Goal: Task Accomplishment & Management: Use online tool/utility

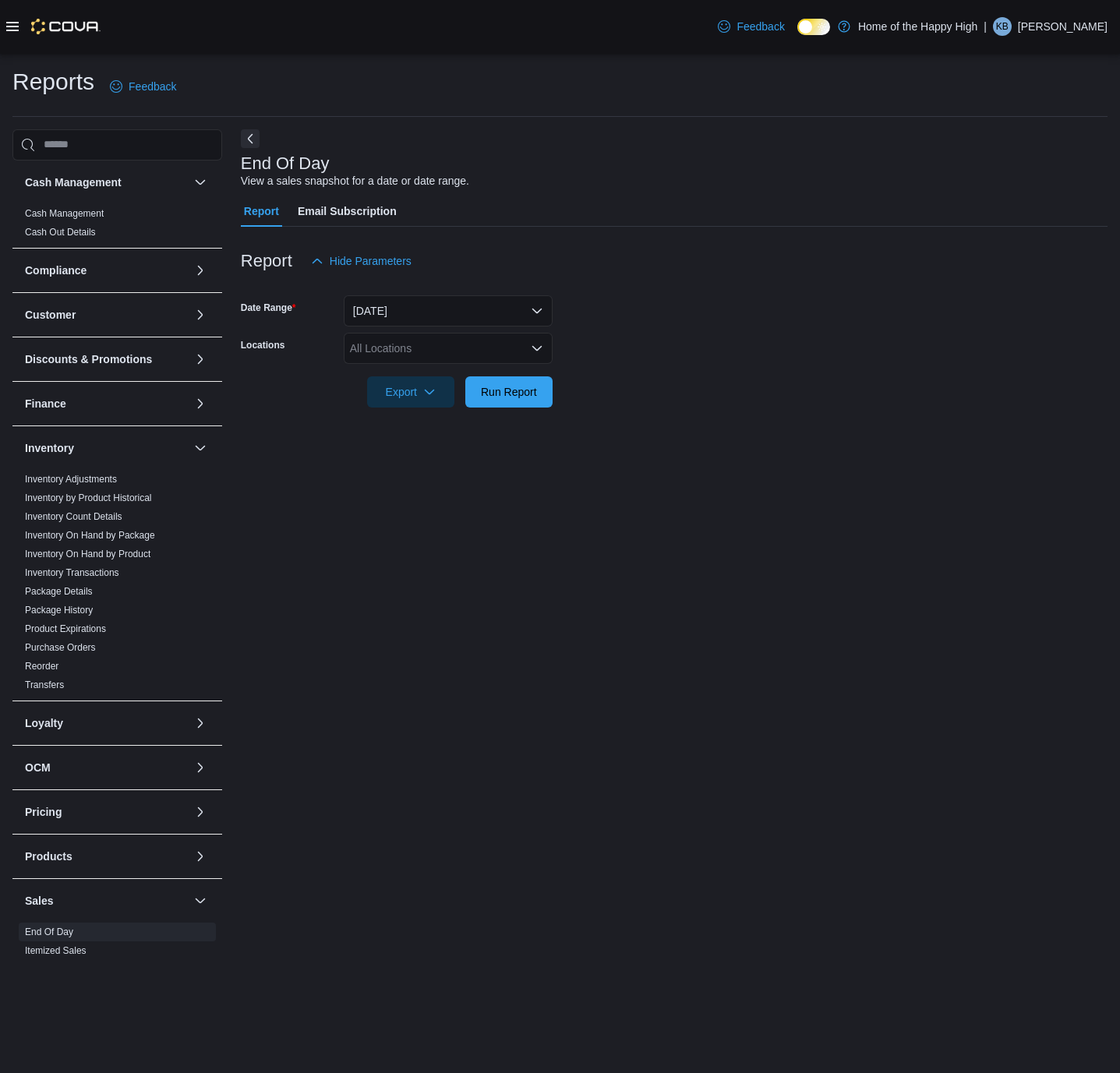
click at [16, 22] on icon at bounding box center [12, 27] width 12 height 10
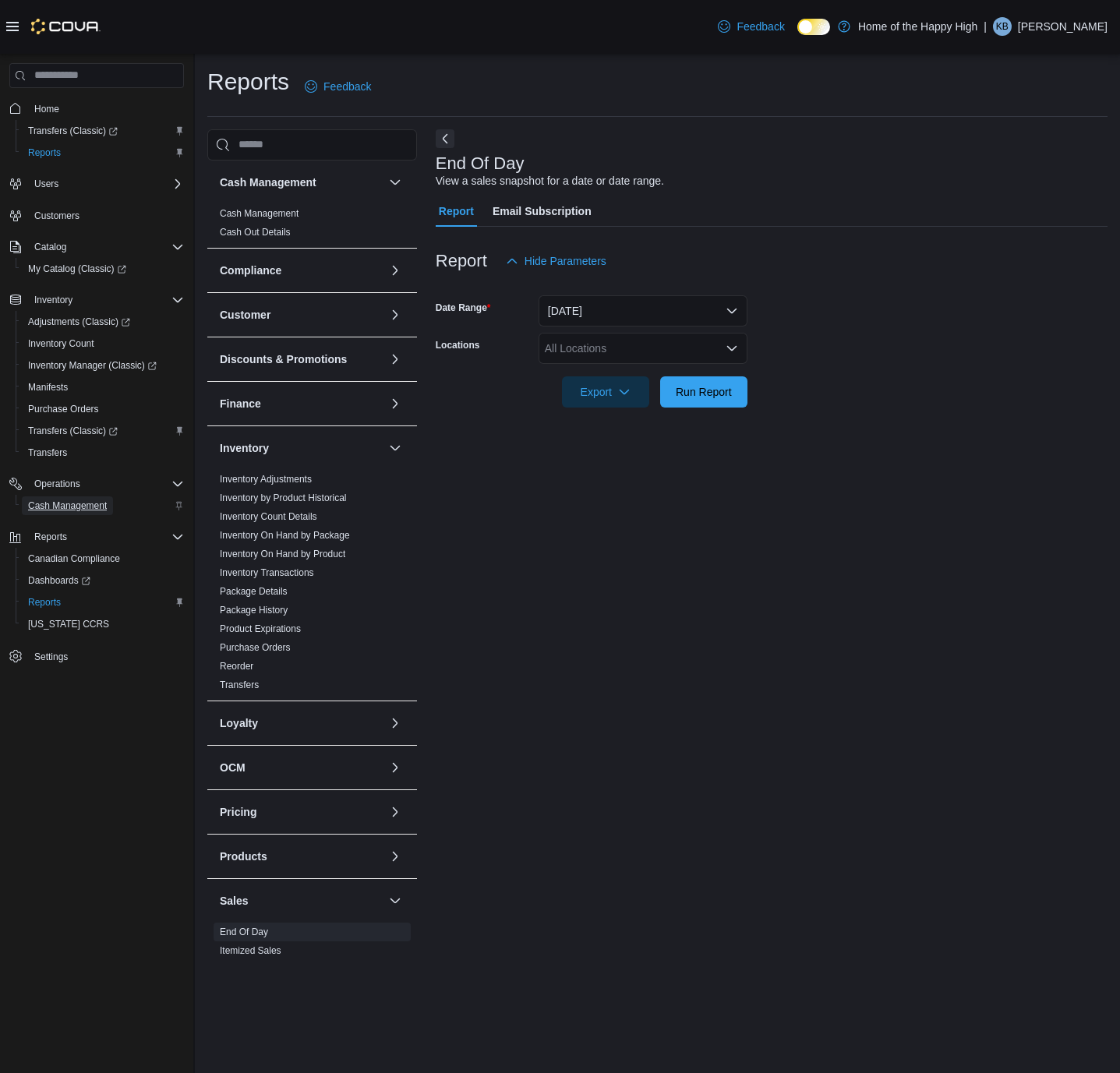
click at [62, 510] on span "Cash Management" at bounding box center [67, 505] width 79 height 12
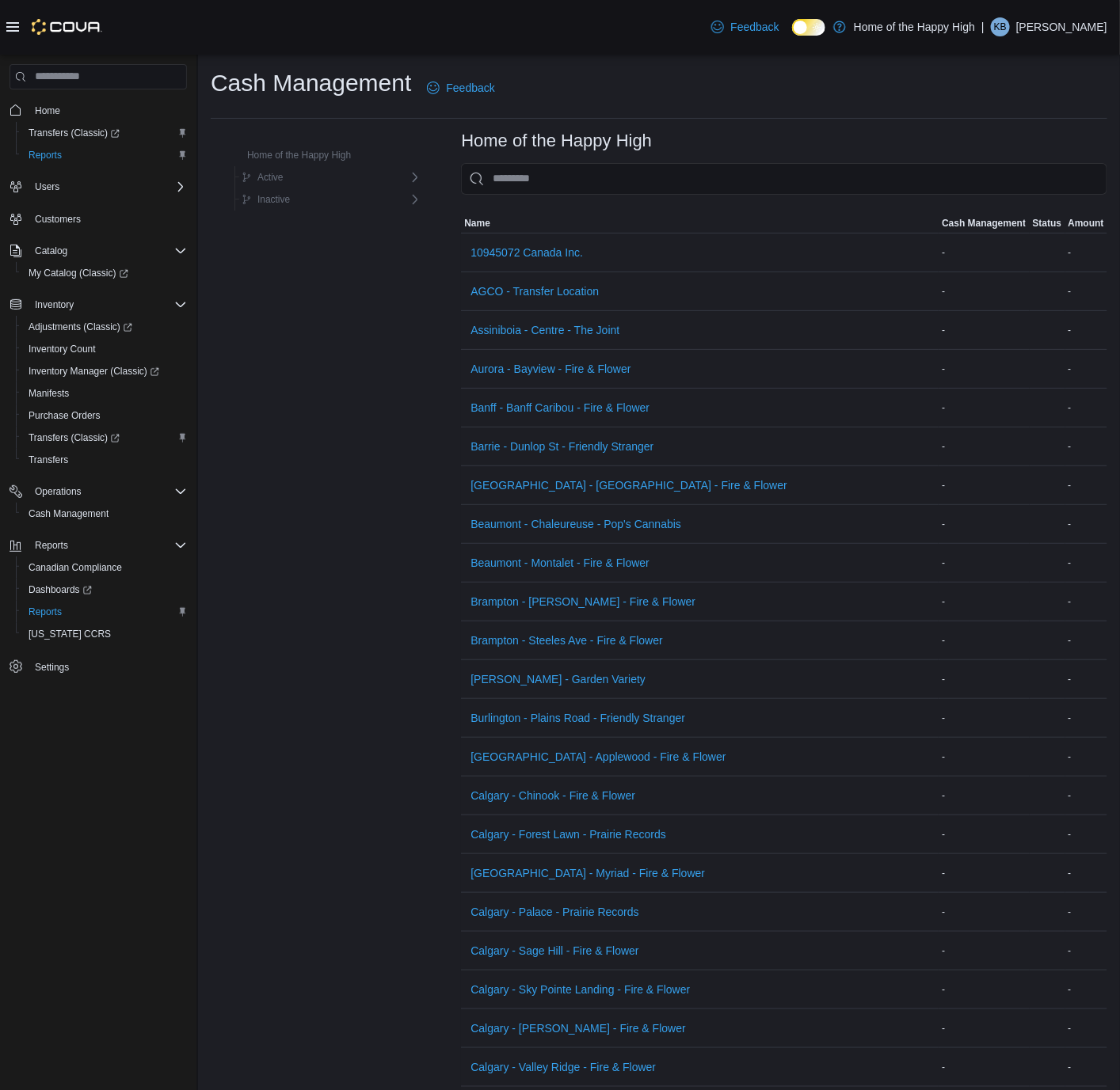
click at [15, 33] on icon at bounding box center [12, 26] width 12 height 12
